Goal: Information Seeking & Learning: Learn about a topic

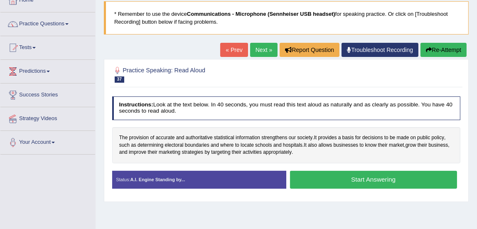
scroll to position [50, 0]
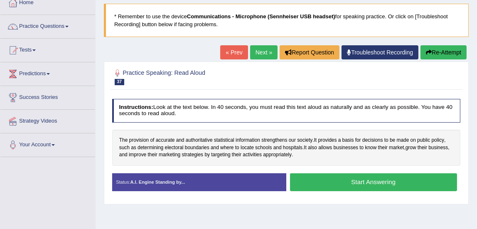
click at [51, 30] on link "Practice Questions" at bounding box center [47, 25] width 95 height 21
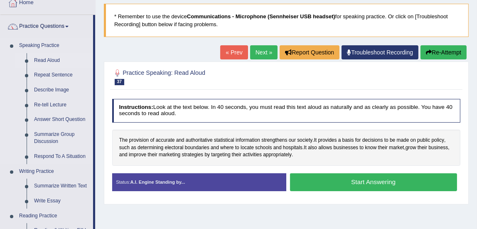
click at [56, 65] on link "Read Aloud" at bounding box center [61, 60] width 63 height 15
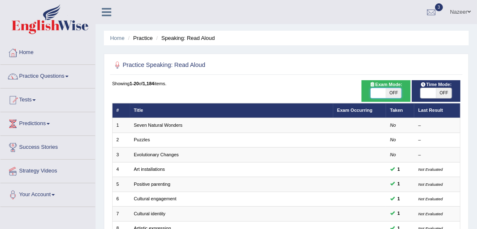
checkbox input "true"
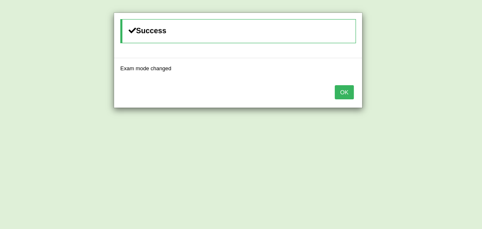
click at [343, 95] on button "OK" at bounding box center [344, 92] width 19 height 14
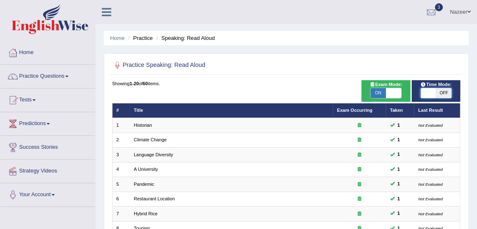
checkbox input "true"
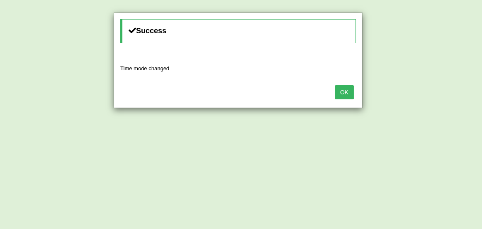
click at [351, 97] on button "OK" at bounding box center [344, 92] width 19 height 14
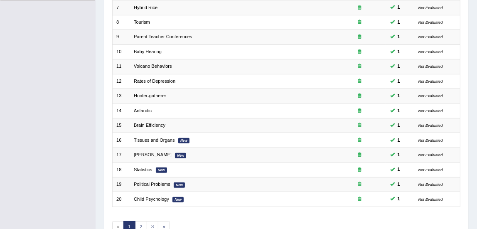
scroll to position [250, 0]
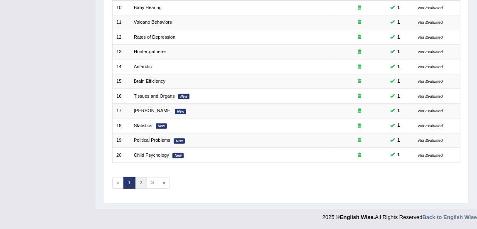
click at [141, 181] on link "2" at bounding box center [141, 183] width 12 height 12
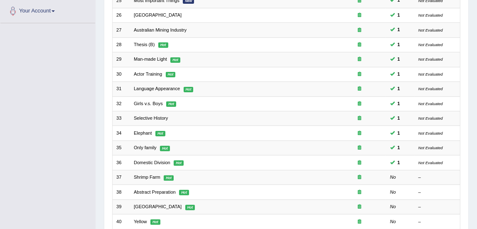
scroll to position [187, 0]
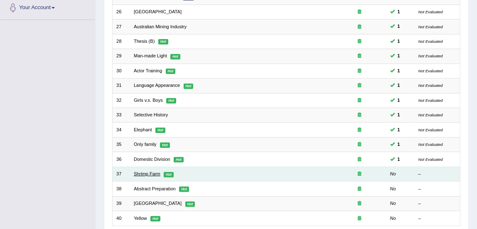
click at [151, 172] on link "Shrimp Farm" at bounding box center [147, 173] width 27 height 5
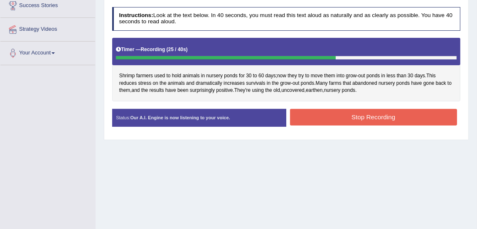
click at [370, 119] on button "Stop Recording" at bounding box center [373, 117] width 167 height 16
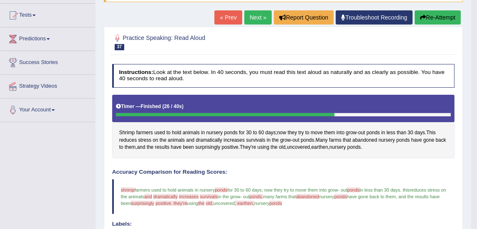
scroll to position [78, 0]
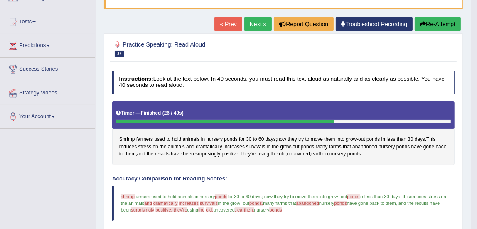
click at [253, 22] on link "Next »" at bounding box center [257, 24] width 27 height 14
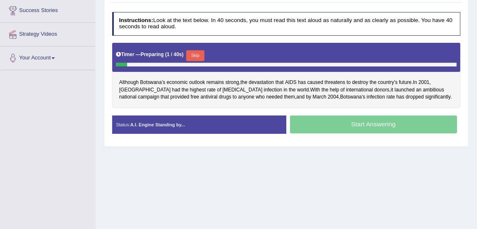
scroll to position [141, 0]
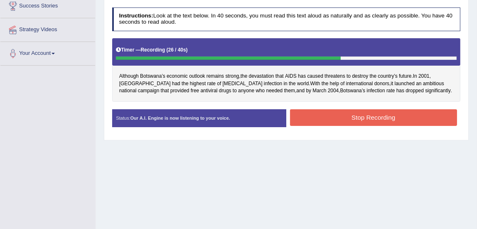
click at [379, 116] on button "Stop Recording" at bounding box center [373, 117] width 167 height 16
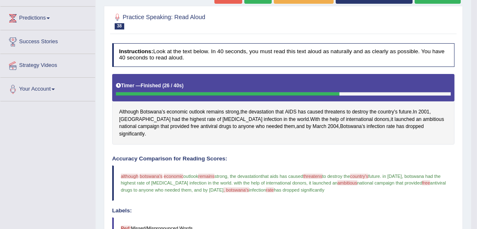
scroll to position [79, 0]
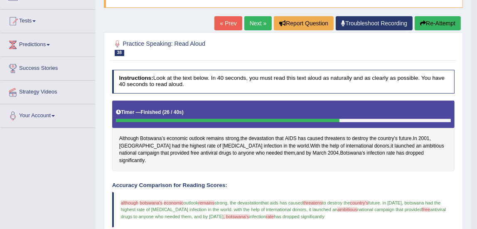
click at [253, 29] on link "Next »" at bounding box center [257, 23] width 27 height 14
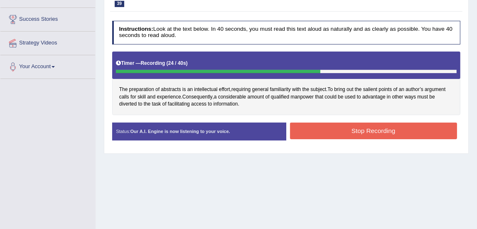
click at [406, 138] on button "Stop Recording" at bounding box center [373, 130] width 167 height 16
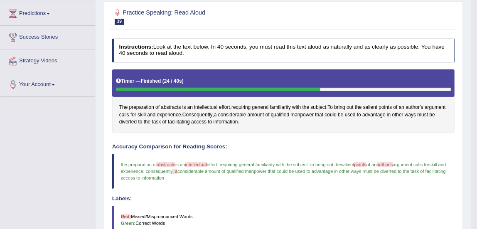
scroll to position [77, 0]
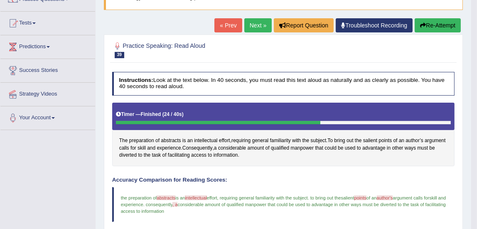
click at [258, 24] on link "Next »" at bounding box center [257, 25] width 27 height 14
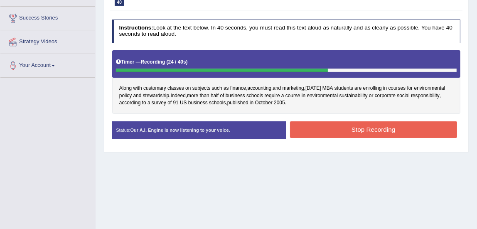
click at [395, 127] on button "Stop Recording" at bounding box center [373, 129] width 167 height 16
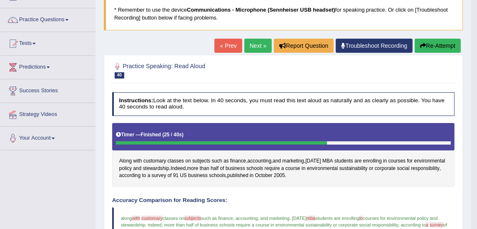
scroll to position [55, 0]
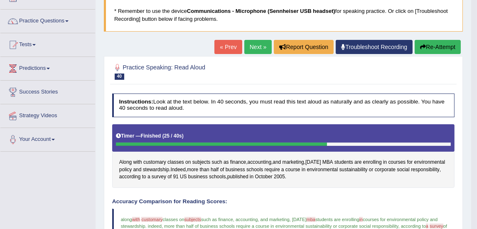
click at [254, 46] on link "Next »" at bounding box center [257, 47] width 27 height 14
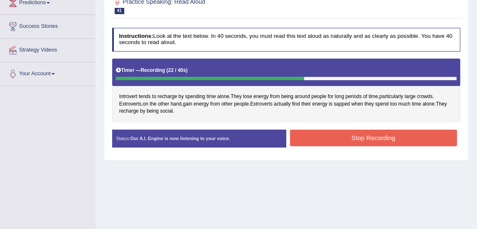
click at [423, 143] on button "Stop Recording" at bounding box center [373, 138] width 167 height 16
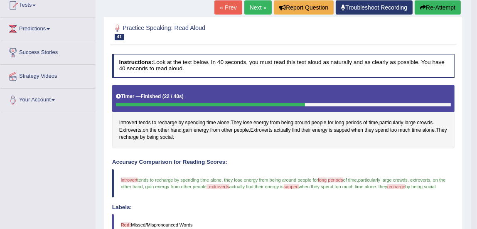
scroll to position [55, 0]
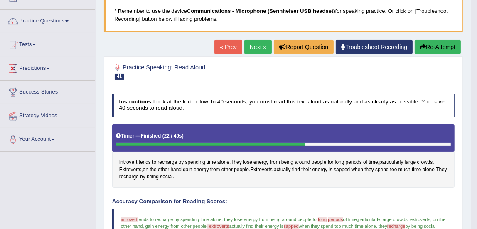
click at [247, 50] on link "Next »" at bounding box center [257, 47] width 27 height 14
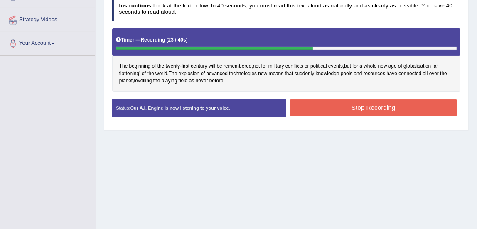
click at [383, 105] on button "Stop Recording" at bounding box center [373, 107] width 167 height 16
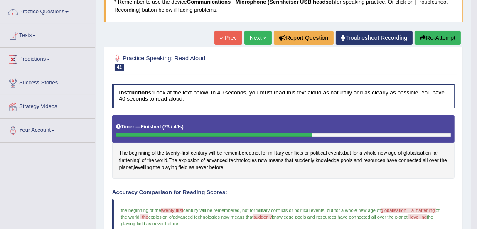
scroll to position [61, 0]
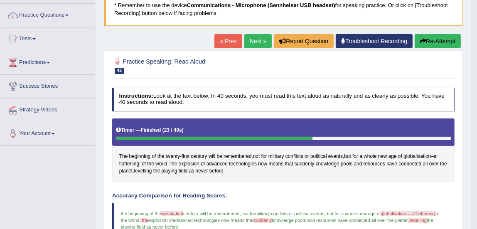
click at [251, 44] on link "Next »" at bounding box center [257, 41] width 27 height 14
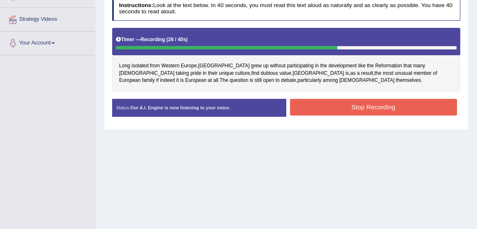
click at [395, 103] on button "Stop Recording" at bounding box center [373, 107] width 167 height 16
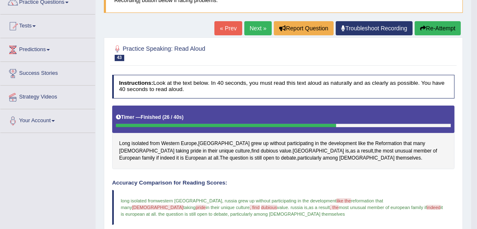
scroll to position [69, 0]
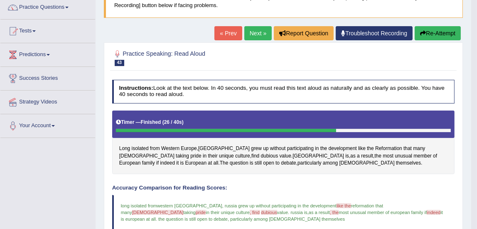
click at [258, 35] on link "Next »" at bounding box center [257, 33] width 27 height 14
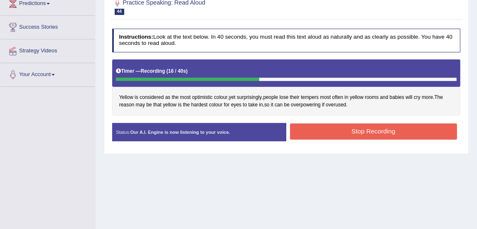
click at [377, 133] on button "Stop Recording" at bounding box center [373, 131] width 167 height 16
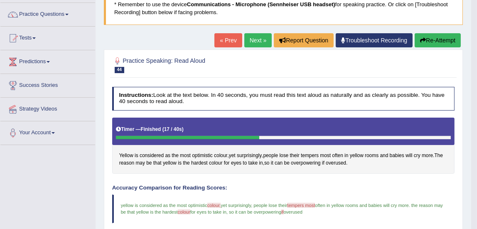
scroll to position [61, 0]
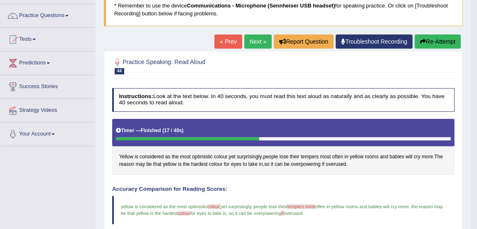
click at [258, 45] on link "Next »" at bounding box center [257, 41] width 27 height 14
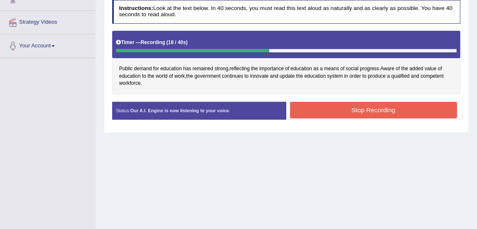
click at [399, 115] on button "Stop Recording" at bounding box center [373, 110] width 167 height 16
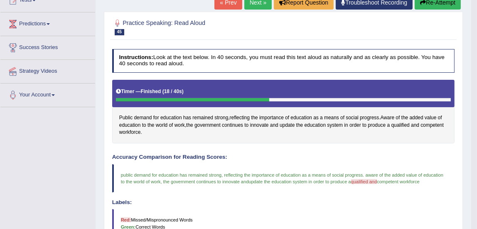
scroll to position [60, 0]
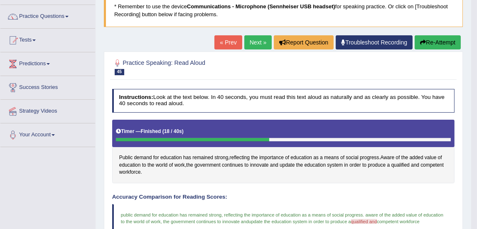
click at [245, 46] on link "Next »" at bounding box center [257, 42] width 27 height 14
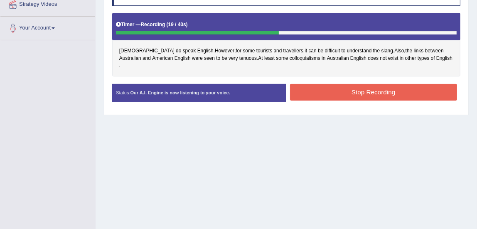
click at [391, 87] on button "Stop Recording" at bounding box center [373, 92] width 167 height 16
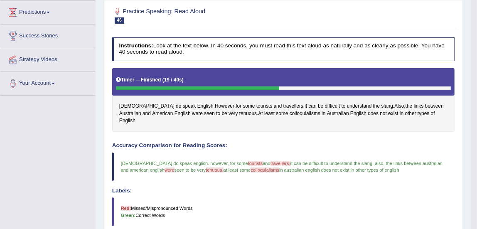
scroll to position [58, 0]
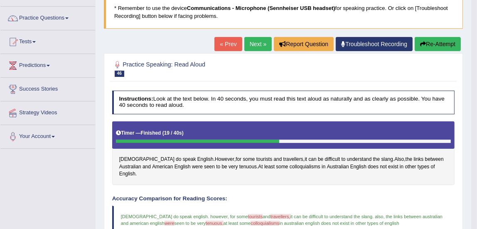
click at [252, 46] on link "Next »" at bounding box center [257, 44] width 27 height 14
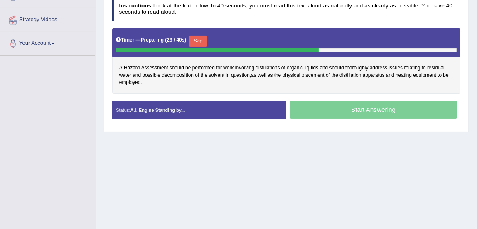
click at [403, 110] on div "Start Answering" at bounding box center [373, 111] width 174 height 20
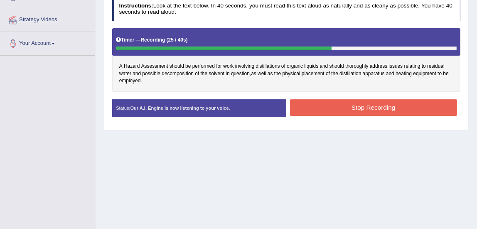
click at [428, 103] on button "Stop Recording" at bounding box center [373, 107] width 167 height 16
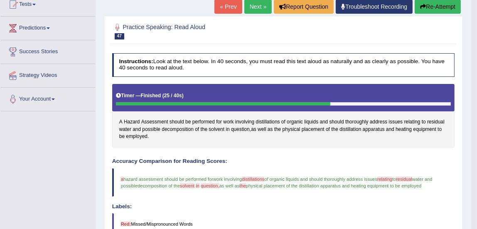
scroll to position [95, 0]
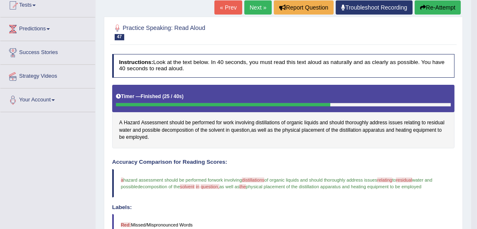
click at [259, 10] on link "Next »" at bounding box center [257, 7] width 27 height 14
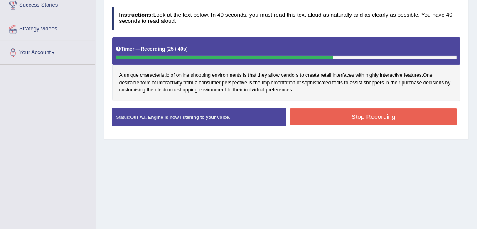
click at [376, 123] on button "Stop Recording" at bounding box center [373, 116] width 167 height 16
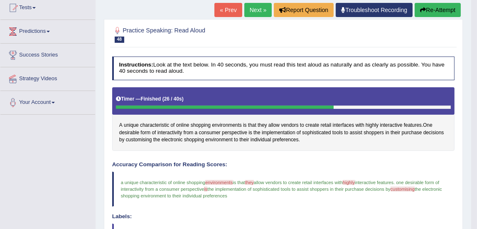
scroll to position [88, 0]
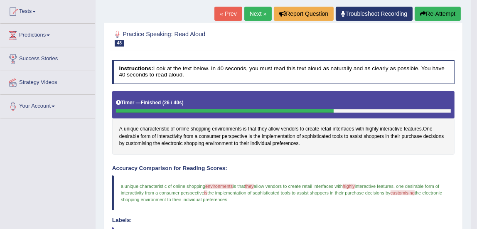
click at [254, 13] on link "Next »" at bounding box center [257, 14] width 27 height 14
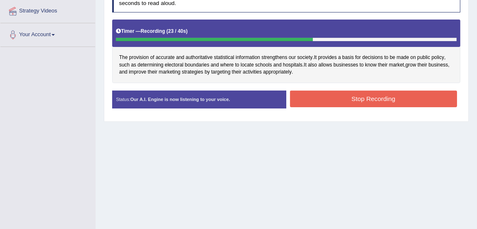
click at [415, 102] on button "Stop Recording" at bounding box center [373, 99] width 167 height 16
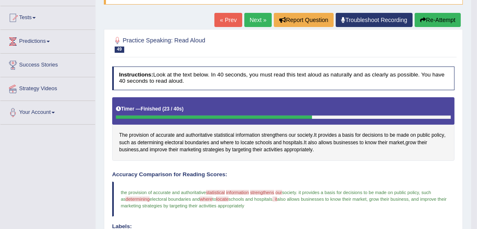
scroll to position [84, 0]
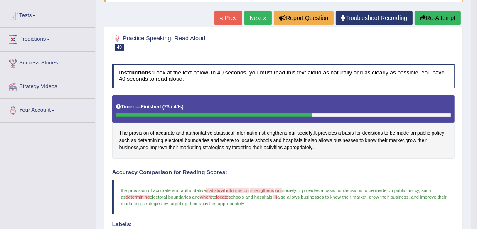
click at [258, 17] on link "Next »" at bounding box center [257, 18] width 27 height 14
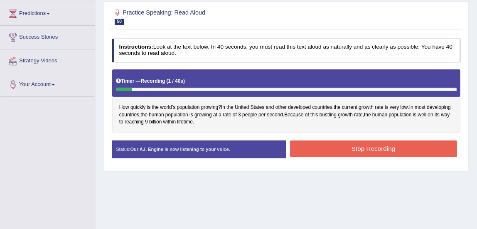
scroll to position [114, 0]
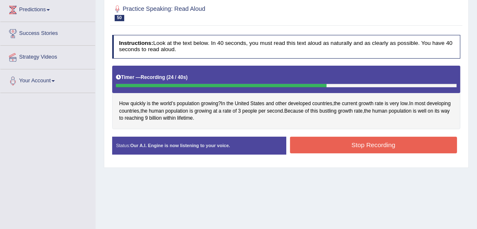
click at [409, 147] on button "Stop Recording" at bounding box center [373, 145] width 167 height 16
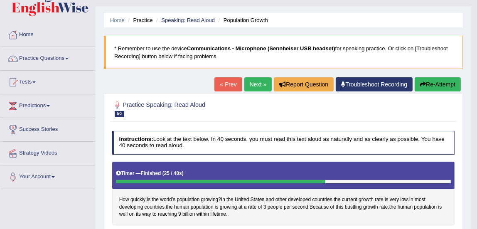
scroll to position [9, 0]
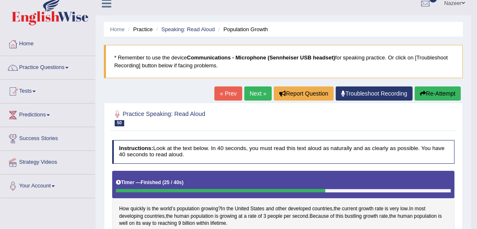
click at [62, 72] on link "Practice Questions" at bounding box center [47, 66] width 95 height 21
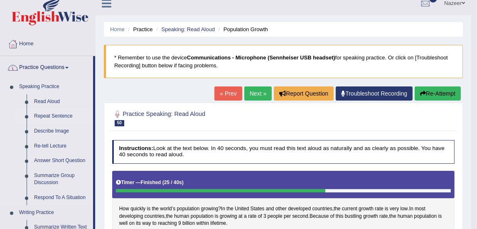
click at [62, 117] on link "Repeat Sentence" at bounding box center [61, 116] width 63 height 15
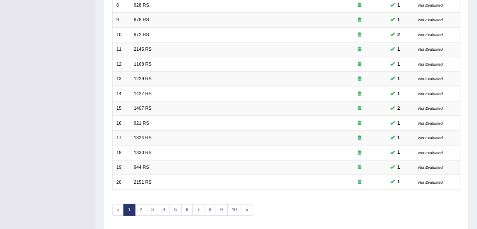
scroll to position [250, 0]
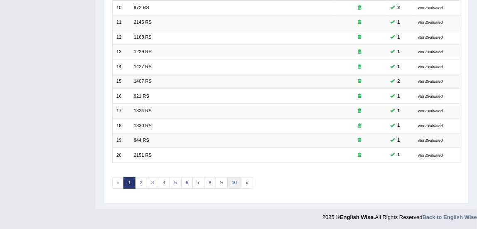
click at [233, 181] on link "10" at bounding box center [234, 183] width 15 height 12
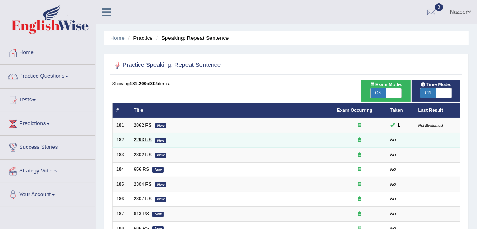
click at [144, 141] on link "2293 RS" at bounding box center [143, 139] width 18 height 5
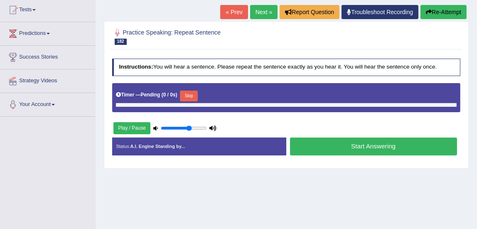
scroll to position [95, 0]
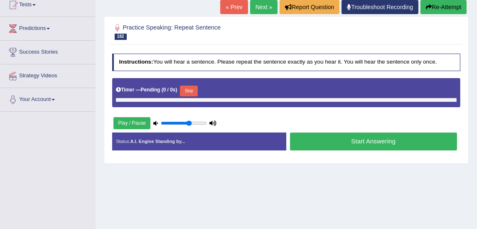
click at [232, 7] on link "« Prev" at bounding box center [233, 7] width 27 height 14
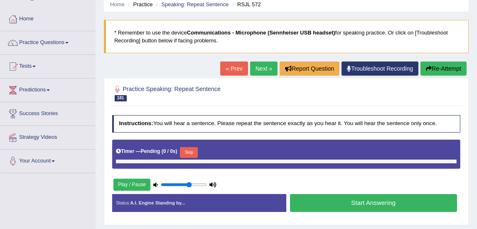
scroll to position [12, 0]
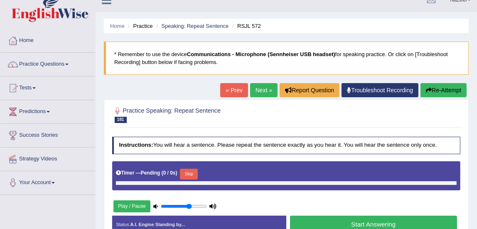
click at [61, 66] on link "Practice Questions" at bounding box center [47, 63] width 95 height 21
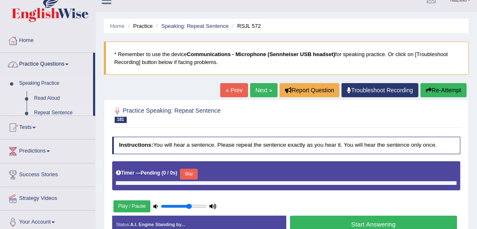
click at [83, 119] on link "Repeat Sentence" at bounding box center [61, 112] width 63 height 15
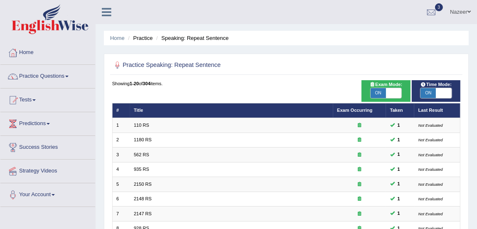
click at [51, 81] on link "Practice Questions" at bounding box center [47, 75] width 95 height 21
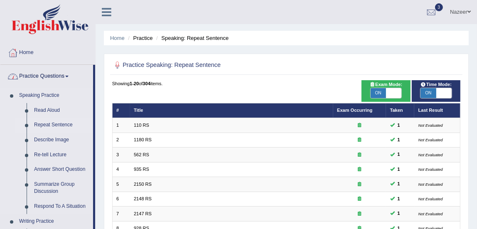
click at [51, 125] on link "Repeat Sentence" at bounding box center [61, 124] width 63 height 15
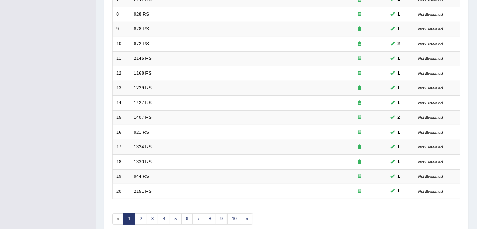
scroll to position [250, 0]
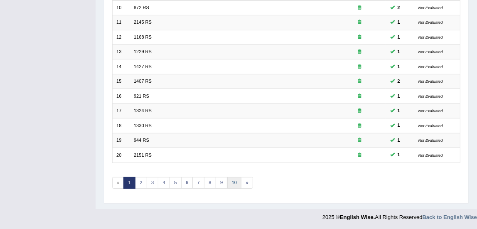
click at [233, 181] on link "10" at bounding box center [234, 183] width 15 height 12
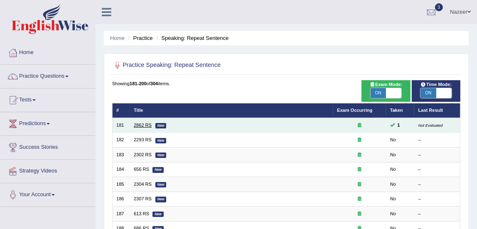
click at [137, 126] on link "2862 RS" at bounding box center [143, 124] width 18 height 5
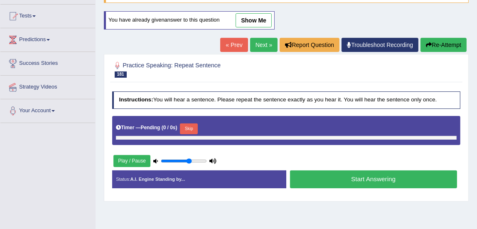
scroll to position [90, 0]
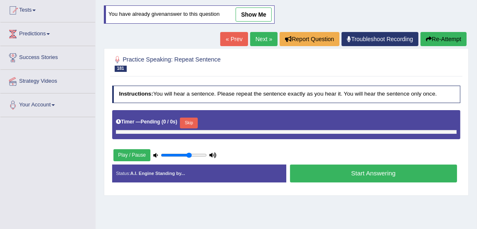
click at [259, 42] on link "Next »" at bounding box center [263, 39] width 27 height 14
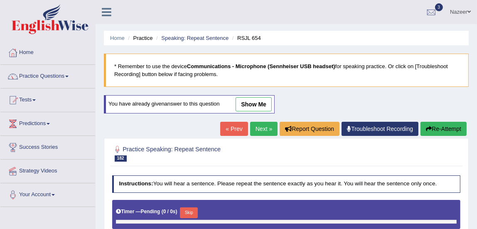
click at [262, 103] on link "show me" at bounding box center [253, 104] width 36 height 14
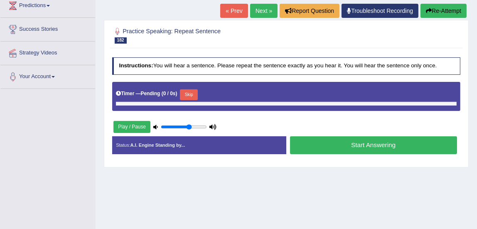
scroll to position [124, 0]
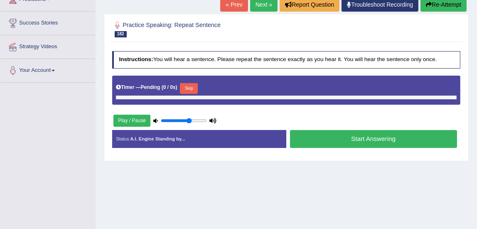
click at [138, 118] on button "Play / Pause" at bounding box center [131, 121] width 37 height 12
click at [194, 87] on button "Skip" at bounding box center [189, 88] width 18 height 11
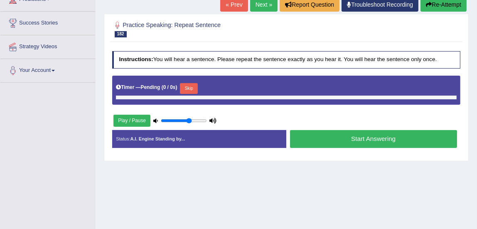
click at [194, 87] on button "Skip" at bounding box center [189, 88] width 18 height 11
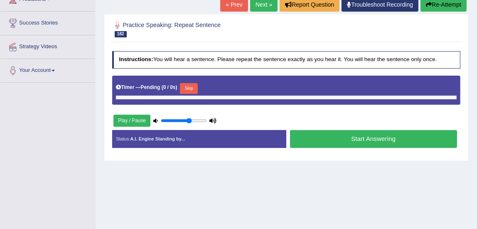
click at [194, 87] on button "Skip" at bounding box center [189, 88] width 18 height 11
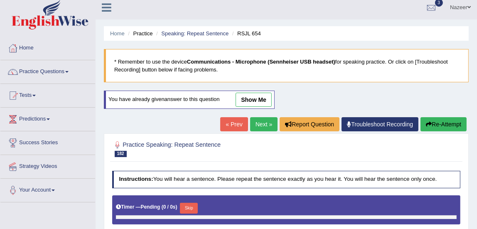
scroll to position [4, 0]
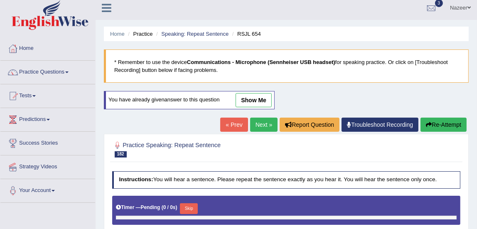
click at [54, 66] on link "Practice Questions" at bounding box center [47, 71] width 95 height 21
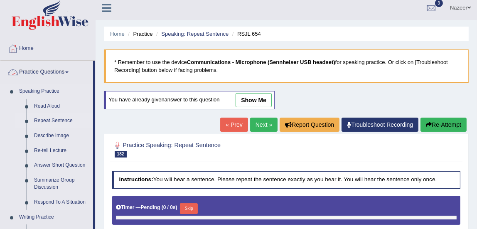
click at [54, 127] on link "Repeat Sentence" at bounding box center [61, 120] width 63 height 15
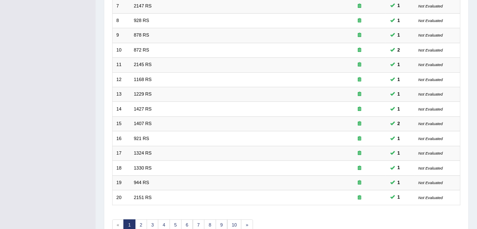
scroll to position [250, 0]
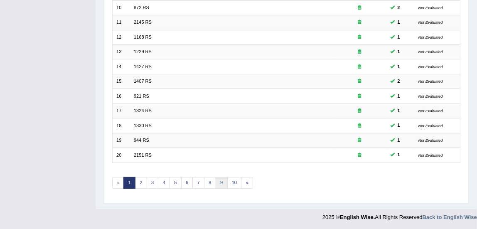
click at [220, 181] on link "9" at bounding box center [221, 183] width 12 height 12
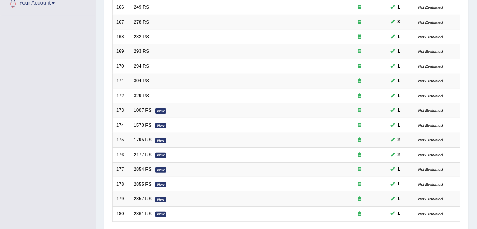
scroll to position [203, 0]
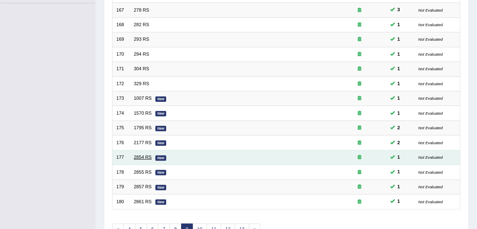
click at [145, 154] on link "2854 RS" at bounding box center [143, 156] width 18 height 5
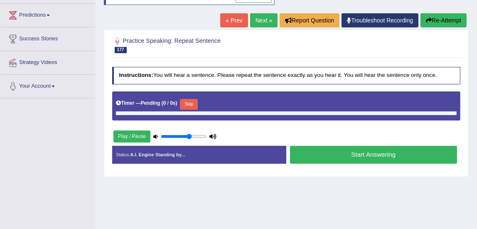
scroll to position [109, 0]
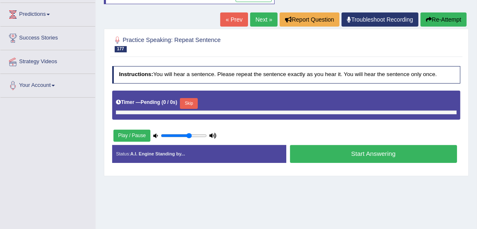
click at [312, 154] on button "Start Answering" at bounding box center [373, 154] width 167 height 18
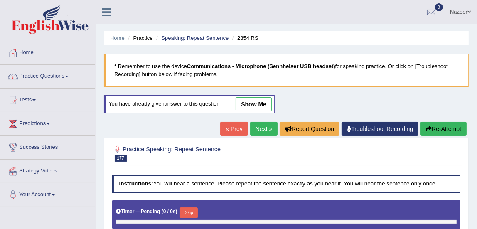
click at [34, 76] on link "Practice Questions" at bounding box center [47, 75] width 95 height 21
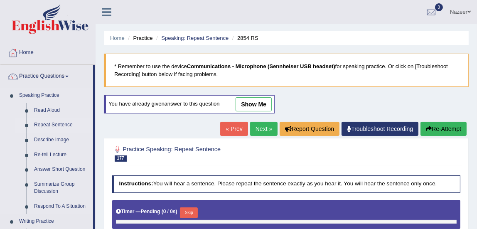
click at [39, 125] on link "Repeat Sentence" at bounding box center [61, 124] width 63 height 15
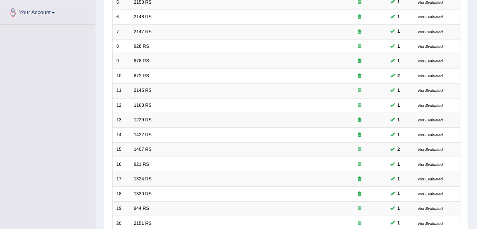
scroll to position [250, 0]
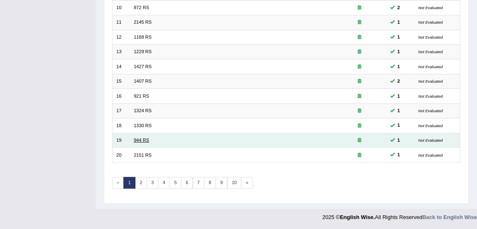
click at [139, 138] on link "944 RS" at bounding box center [141, 139] width 15 height 5
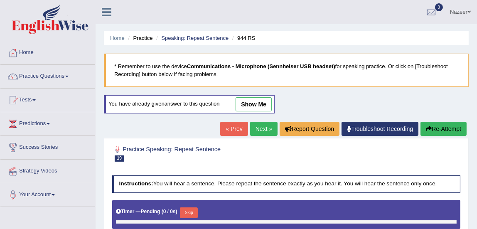
click at [44, 76] on link "Practice Questions" at bounding box center [47, 75] width 95 height 21
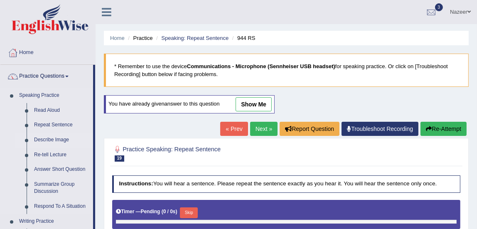
click at [52, 141] on link "Describe Image" at bounding box center [61, 139] width 63 height 15
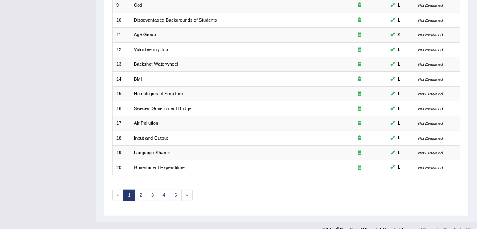
scroll to position [250, 0]
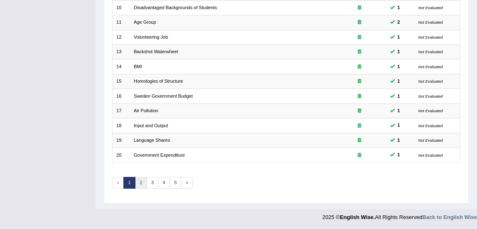
click at [141, 182] on link "2" at bounding box center [141, 183] width 12 height 12
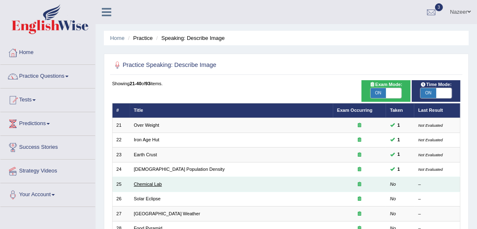
click at [150, 184] on link "Chemical Lab" at bounding box center [148, 183] width 28 height 5
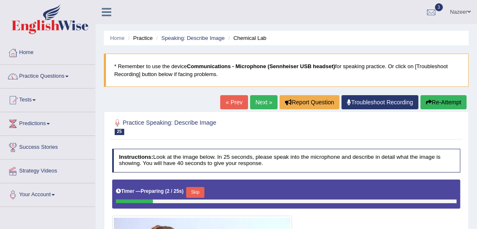
click at [49, 74] on link "Practice Questions" at bounding box center [47, 75] width 95 height 21
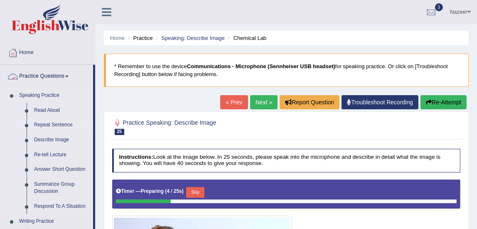
click at [58, 126] on link "Repeat Sentence" at bounding box center [61, 124] width 63 height 15
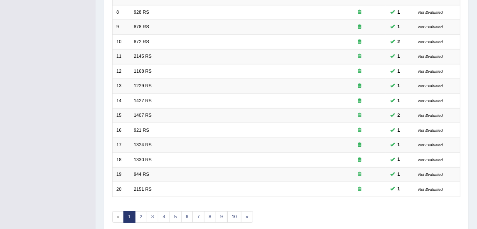
scroll to position [250, 0]
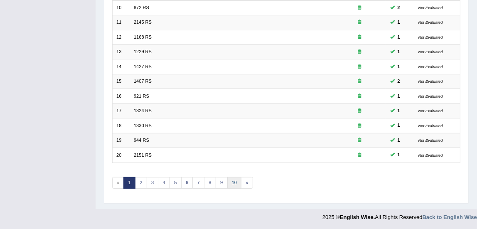
click at [235, 186] on link "10" at bounding box center [234, 183] width 15 height 12
click at [233, 181] on link "10" at bounding box center [234, 183] width 15 height 12
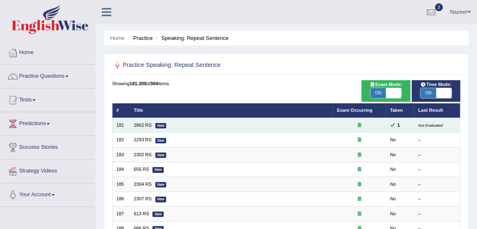
click at [130, 125] on td "2862 RS New" at bounding box center [231, 125] width 203 height 15
click at [154, 134] on td "2293 RS New" at bounding box center [231, 139] width 203 height 15
click at [144, 126] on link "2862 RS" at bounding box center [143, 124] width 18 height 5
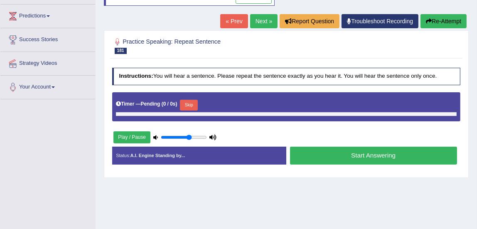
scroll to position [67, 0]
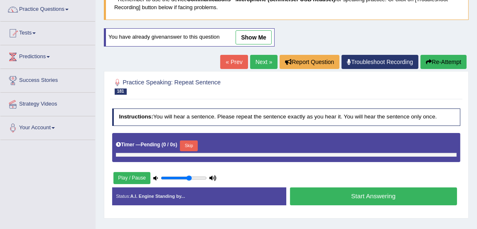
click at [258, 58] on link "Next »" at bounding box center [263, 62] width 27 height 14
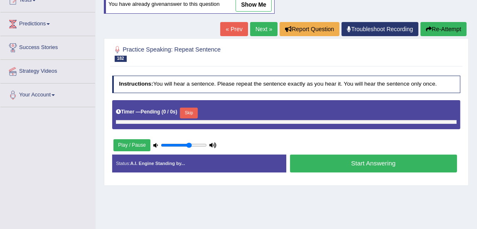
scroll to position [107, 0]
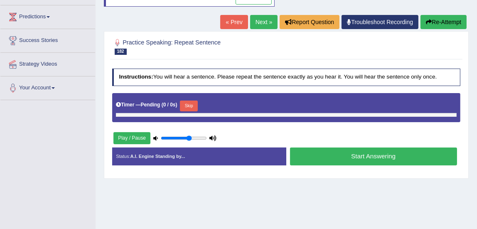
click at [262, 24] on link "Next »" at bounding box center [263, 22] width 27 height 14
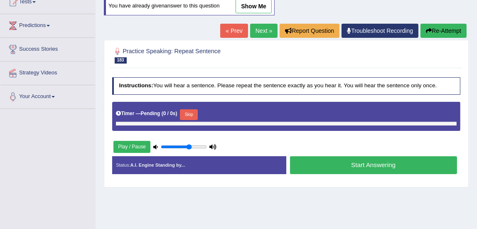
scroll to position [100, 0]
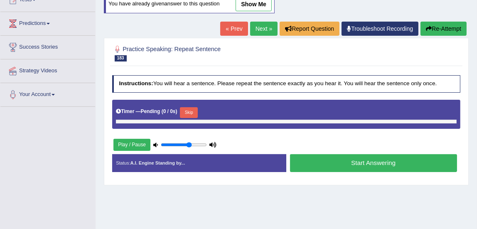
click at [260, 31] on link "Next »" at bounding box center [263, 29] width 27 height 14
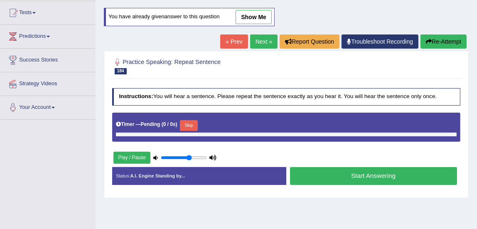
scroll to position [89, 0]
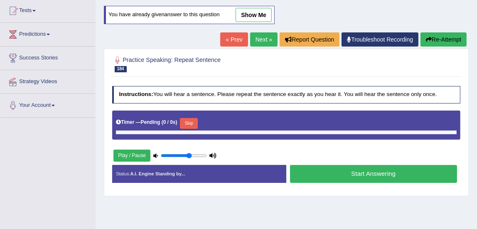
click at [259, 45] on link "Next »" at bounding box center [263, 39] width 27 height 14
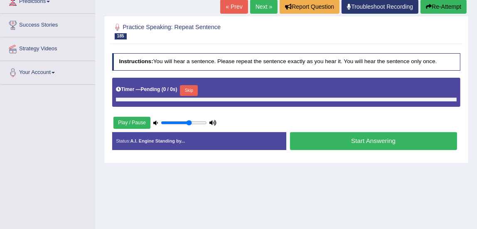
scroll to position [99, 0]
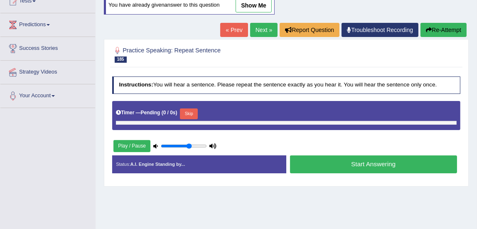
click at [260, 36] on link "Next »" at bounding box center [263, 30] width 27 height 14
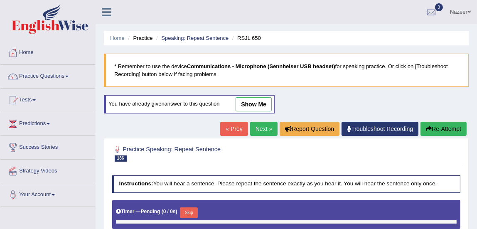
click at [18, 54] on div at bounding box center [13, 52] width 12 height 12
click at [48, 81] on link "Practice Questions" at bounding box center [47, 75] width 95 height 21
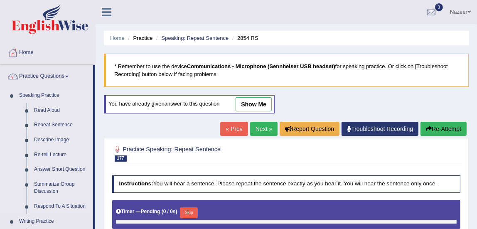
click at [54, 125] on link "Repeat Sentence" at bounding box center [61, 124] width 63 height 15
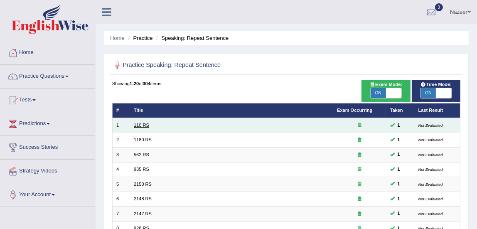
click at [142, 126] on link "110 RS" at bounding box center [141, 124] width 15 height 5
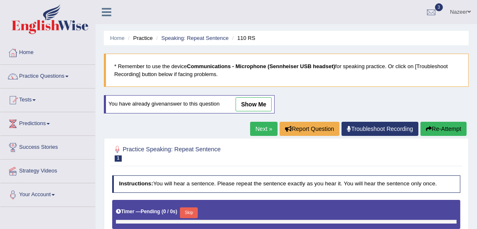
click at [456, 13] on link "Nazeer" at bounding box center [459, 11] width 33 height 22
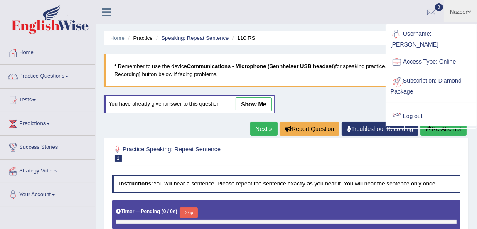
click at [414, 107] on link "Log out" at bounding box center [431, 116] width 90 height 19
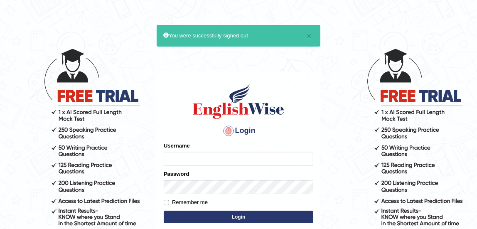
click at [179, 162] on input "Username" at bounding box center [238, 159] width 149 height 14
type input "nazeer"
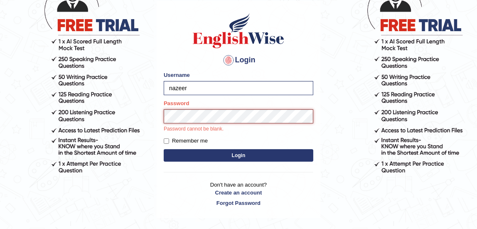
scroll to position [72, 0]
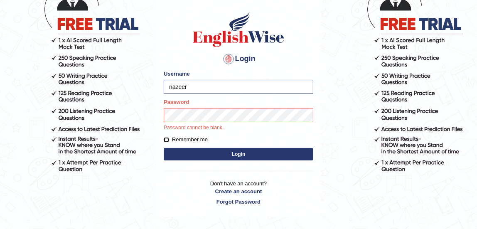
click at [166, 140] on input "Remember me" at bounding box center [166, 139] width 5 height 5
checkbox input "true"
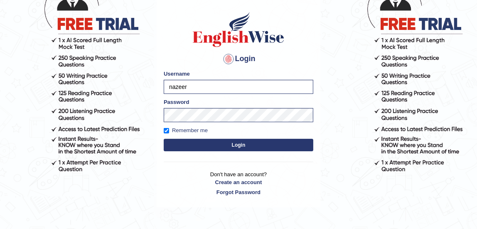
click at [182, 149] on button "Login" at bounding box center [238, 145] width 149 height 12
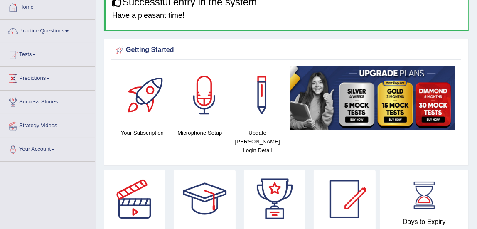
scroll to position [37, 0]
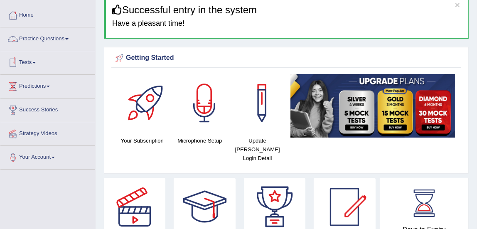
click at [36, 39] on link "Practice Questions" at bounding box center [47, 37] width 95 height 21
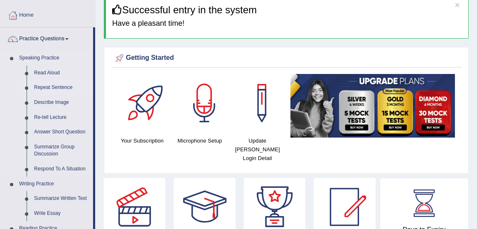
click at [49, 86] on link "Repeat Sentence" at bounding box center [61, 87] width 63 height 15
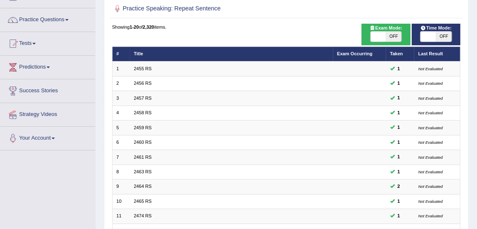
scroll to position [57, 0]
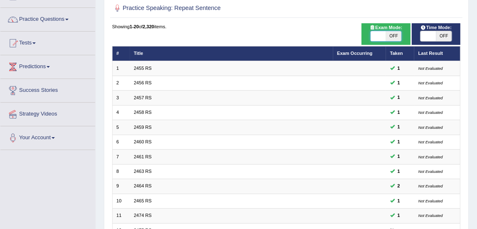
checkbox input "true"
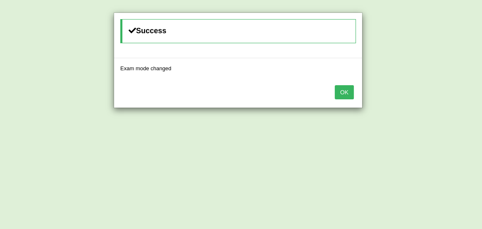
click at [343, 97] on button "OK" at bounding box center [344, 92] width 19 height 14
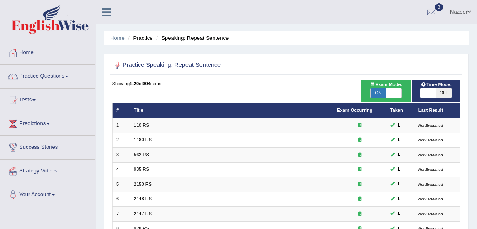
scroll to position [57, 0]
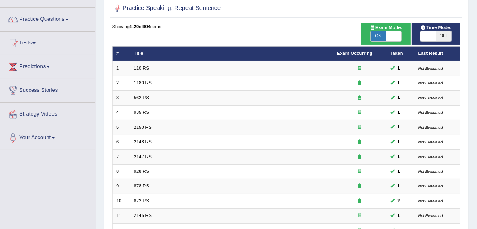
checkbox input "true"
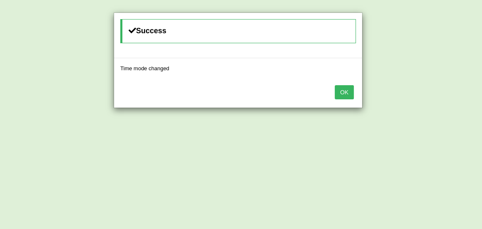
click at [350, 93] on button "OK" at bounding box center [344, 92] width 19 height 14
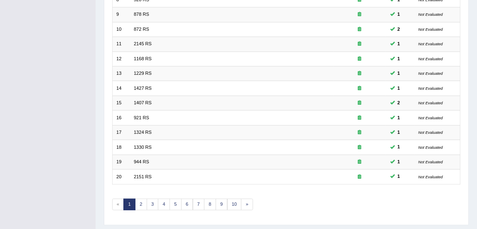
scroll to position [232, 0]
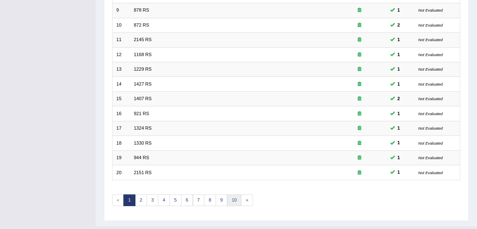
click at [235, 201] on link "10" at bounding box center [234, 200] width 15 height 12
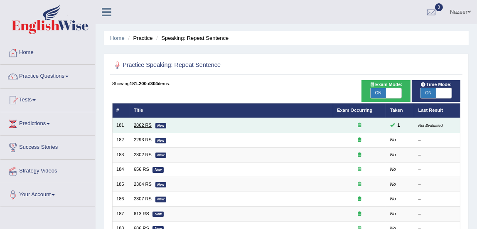
click at [141, 125] on link "2862 RS" at bounding box center [143, 124] width 18 height 5
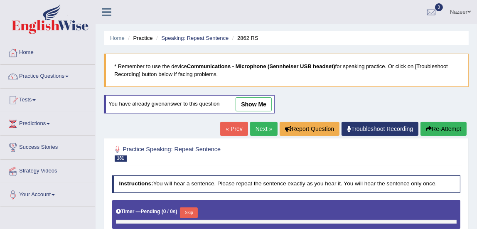
click at [51, 74] on link "Practice Questions" at bounding box center [47, 75] width 95 height 21
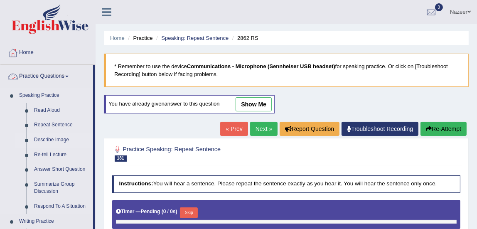
click at [58, 142] on link "Describe Image" at bounding box center [61, 139] width 63 height 15
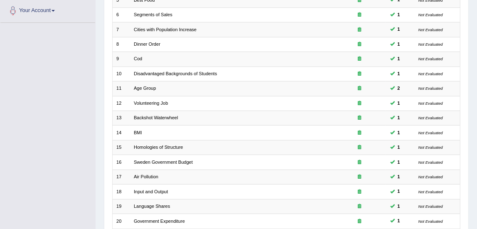
scroll to position [250, 0]
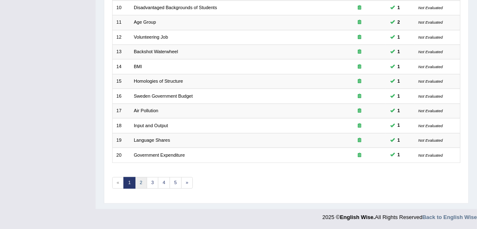
click at [142, 186] on link "2" at bounding box center [141, 183] width 12 height 12
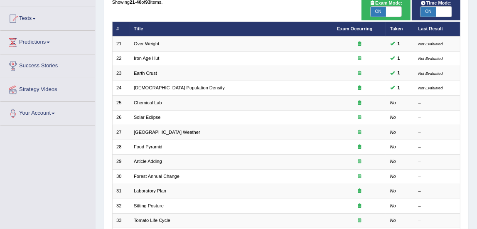
scroll to position [86, 0]
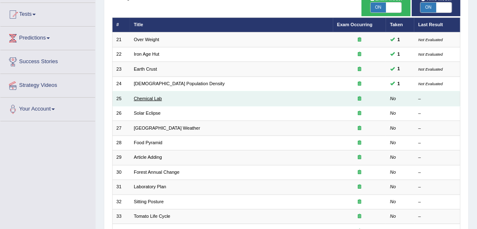
click at [149, 98] on link "Chemical Lab" at bounding box center [148, 98] width 28 height 5
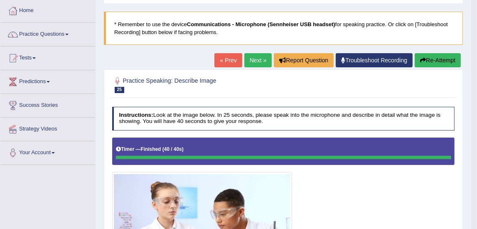
scroll to position [42, 0]
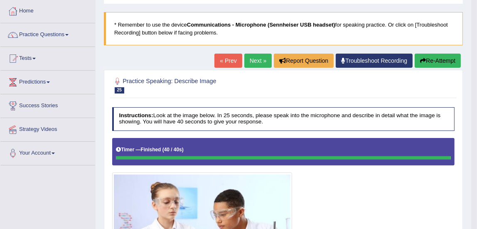
click at [262, 61] on link "Next »" at bounding box center [257, 61] width 27 height 14
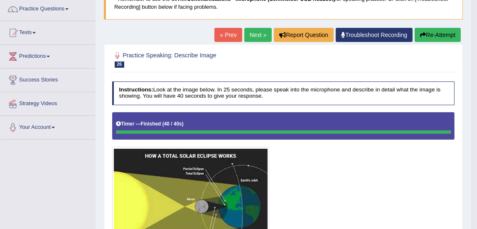
scroll to position [63, 0]
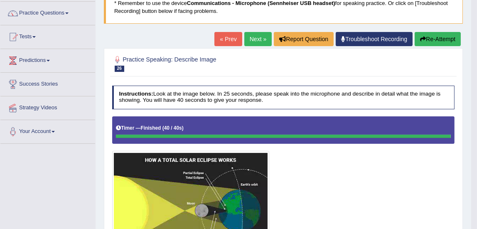
click at [255, 36] on link "Next »" at bounding box center [257, 39] width 27 height 14
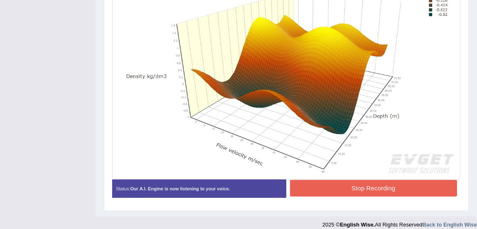
scroll to position [269, 0]
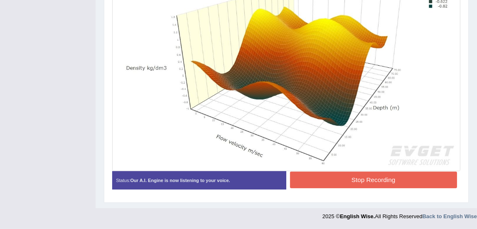
click at [377, 184] on button "Stop Recording" at bounding box center [373, 179] width 167 height 16
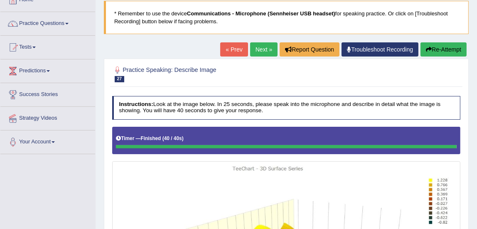
scroll to position [49, 0]
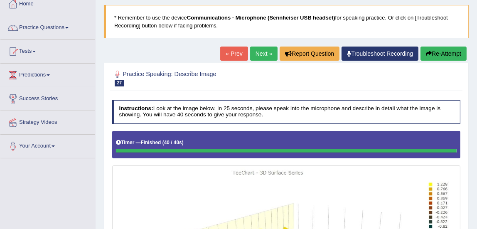
click at [260, 58] on link "Next »" at bounding box center [263, 53] width 27 height 14
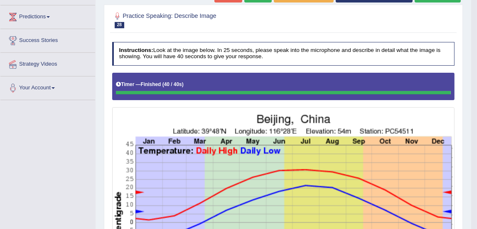
scroll to position [89, 0]
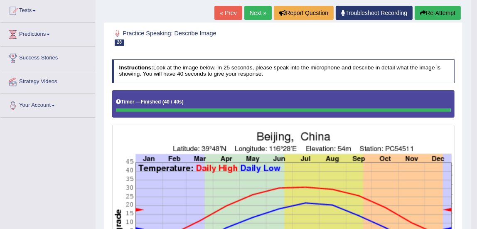
click at [252, 17] on link "Next »" at bounding box center [257, 13] width 27 height 14
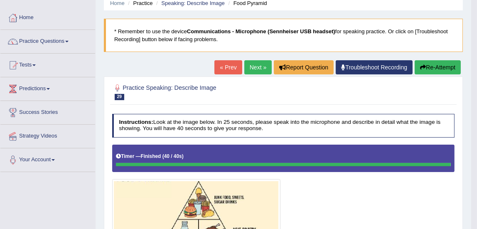
scroll to position [32, 0]
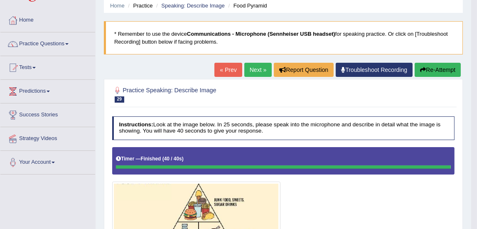
click at [251, 74] on link "Next »" at bounding box center [257, 70] width 27 height 14
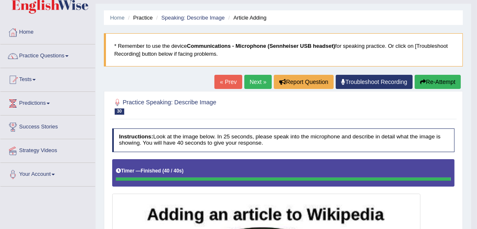
scroll to position [20, 0]
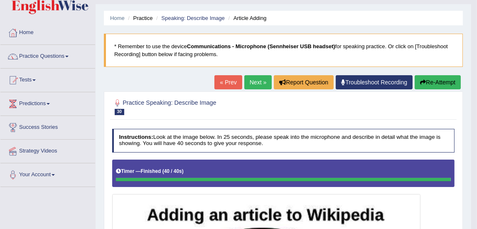
click at [58, 59] on link "Practice Questions" at bounding box center [47, 55] width 95 height 21
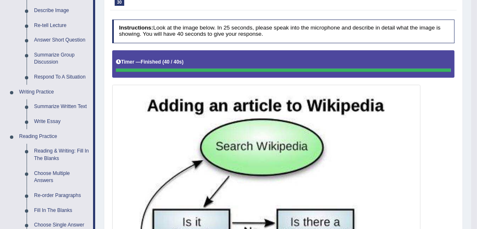
scroll to position [130, 0]
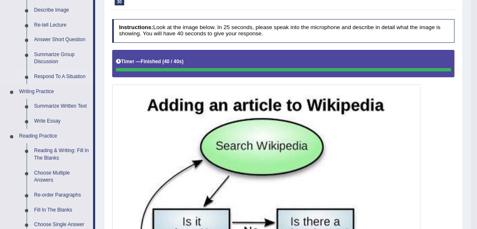
click at [55, 74] on link "Respond To A Situation" at bounding box center [61, 76] width 63 height 15
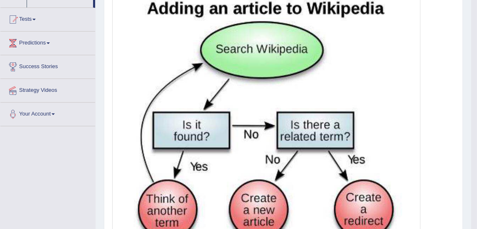
scroll to position [455, 0]
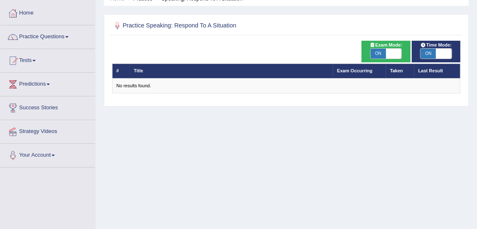
click at [380, 52] on span "ON" at bounding box center [377, 54] width 15 height 10
checkbox input "false"
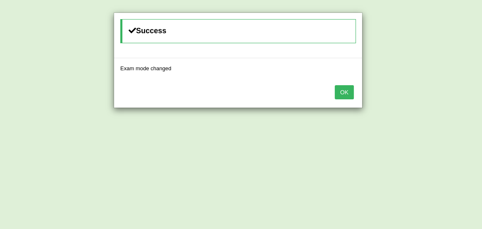
click at [349, 95] on button "OK" at bounding box center [344, 92] width 19 height 14
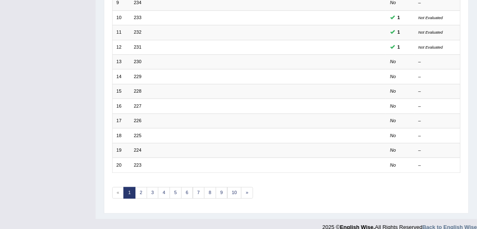
scroll to position [250, 0]
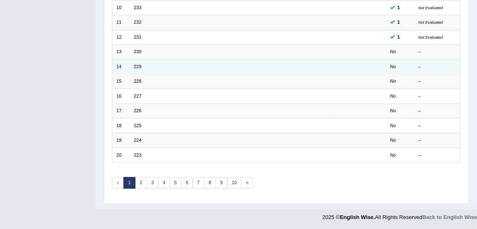
click at [126, 60] on td "14" at bounding box center [121, 66] width 18 height 15
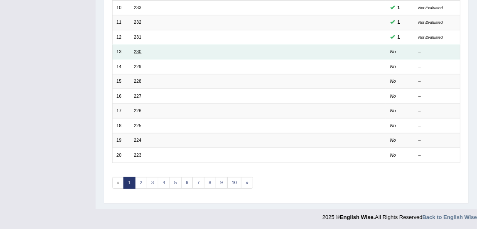
click at [136, 50] on link "230" at bounding box center [137, 51] width 7 height 5
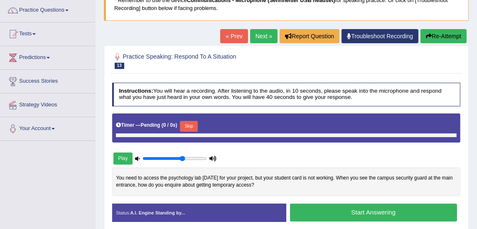
scroll to position [42, 0]
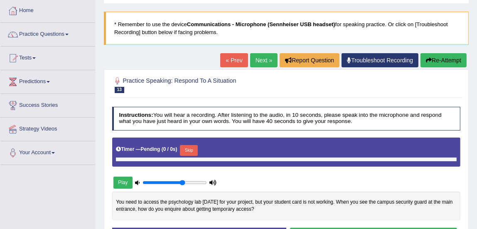
click at [53, 38] on link "Practice Questions" at bounding box center [47, 33] width 95 height 21
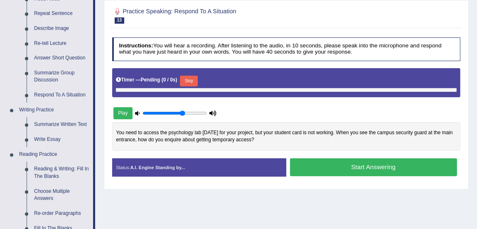
scroll to position [113, 0]
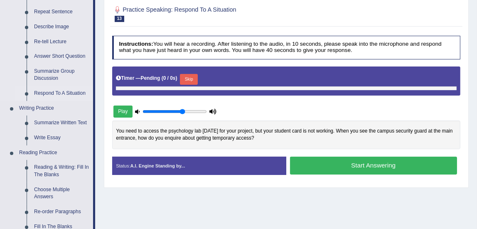
click at [63, 94] on link "Respond To A Situation" at bounding box center [61, 93] width 63 height 15
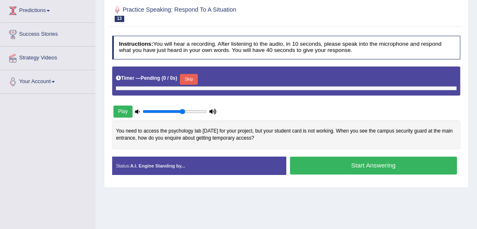
scroll to position [115, 0]
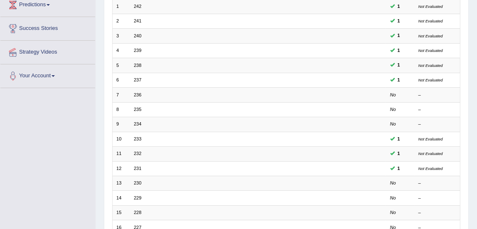
scroll to position [124, 0]
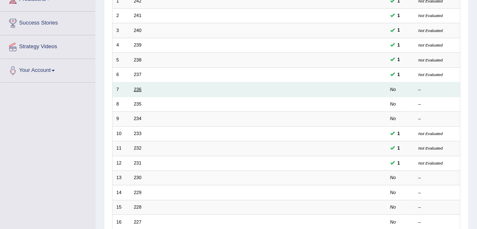
click at [137, 90] on link "236" at bounding box center [137, 89] width 7 height 5
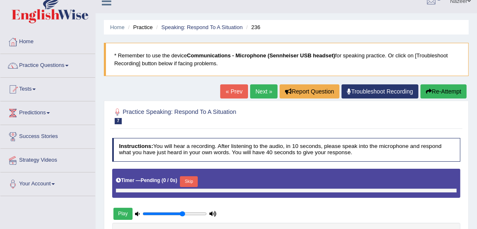
scroll to position [10, 0]
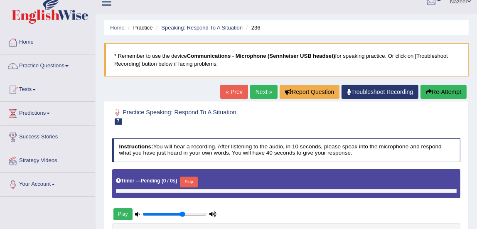
click at [58, 74] on link "Practice Questions" at bounding box center [47, 64] width 95 height 21
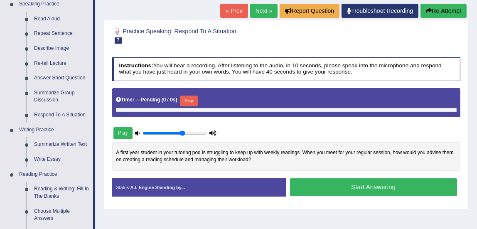
scroll to position [96, 0]
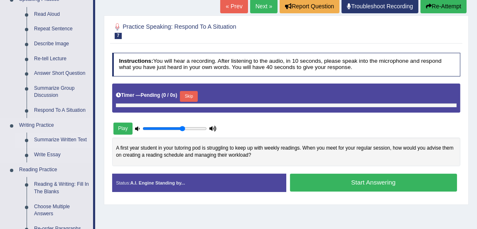
click at [68, 142] on link "Summarize Written Text" at bounding box center [61, 139] width 63 height 15
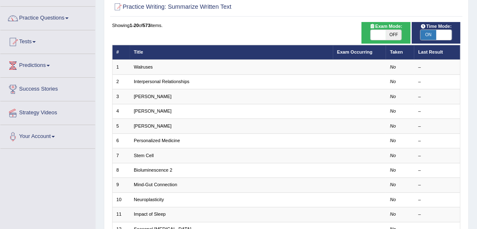
scroll to position [59, 0]
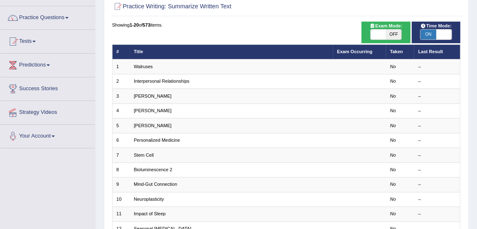
checkbox input "true"
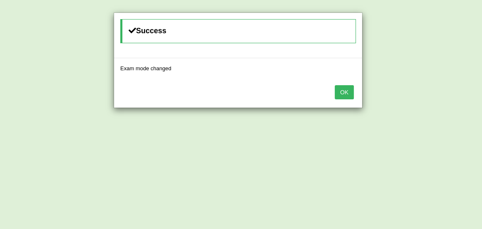
click at [341, 90] on button "OK" at bounding box center [344, 92] width 19 height 14
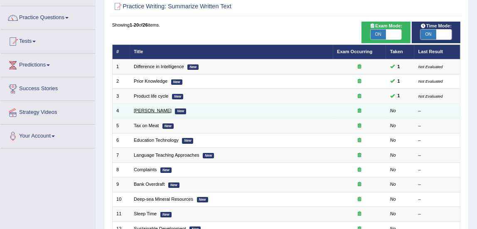
click at [148, 111] on link "[PERSON_NAME]" at bounding box center [153, 110] width 38 height 5
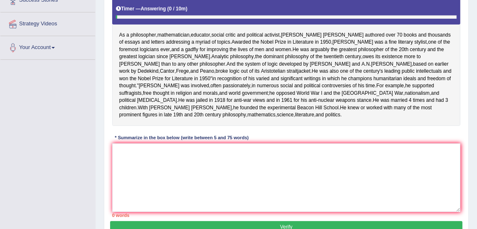
scroll to position [155, 0]
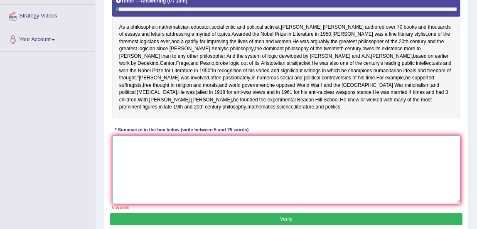
click at [158, 202] on textarea at bounding box center [286, 169] width 348 height 69
type textarea "A"
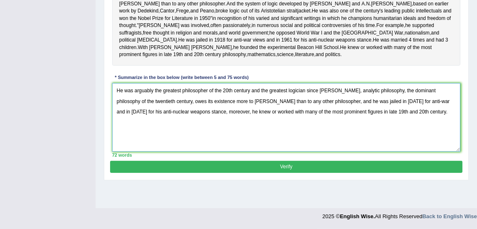
scroll to position [213, 0]
type textarea "He was arguably the greatest philosopher of the 20th century and the greatest l…"
click at [378, 173] on button "Verify" at bounding box center [286, 167] width 352 height 12
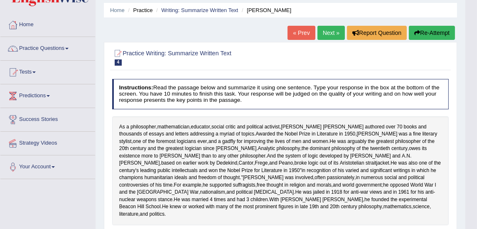
scroll to position [13, 0]
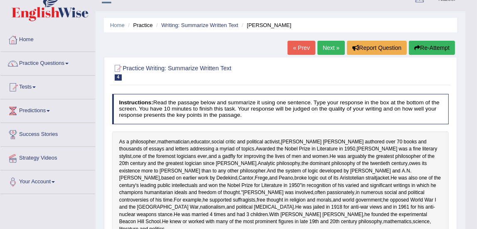
click at [322, 53] on link "Next »" at bounding box center [330, 48] width 27 height 14
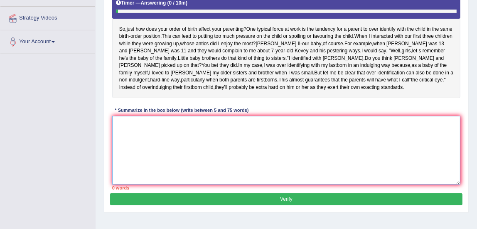
click at [141, 162] on textarea at bounding box center [286, 150] width 348 height 69
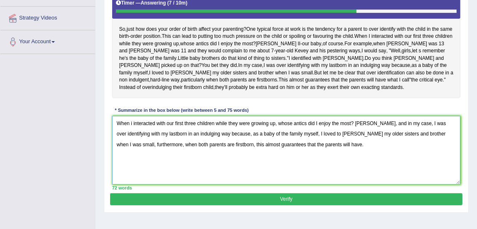
type textarea "When i interacted with our first three children while they were growing up, who…"
click at [307, 205] on button "Verify" at bounding box center [286, 199] width 352 height 12
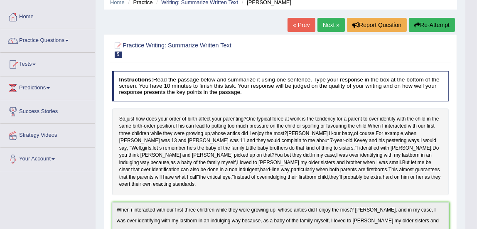
scroll to position [22, 0]
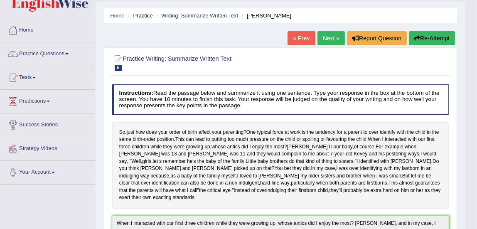
click at [435, 39] on button "Re-Attempt" at bounding box center [432, 38] width 46 height 14
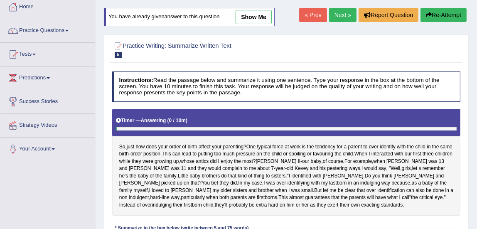
scroll to position [44, 0]
